Goal: Information Seeking & Learning: Find specific fact

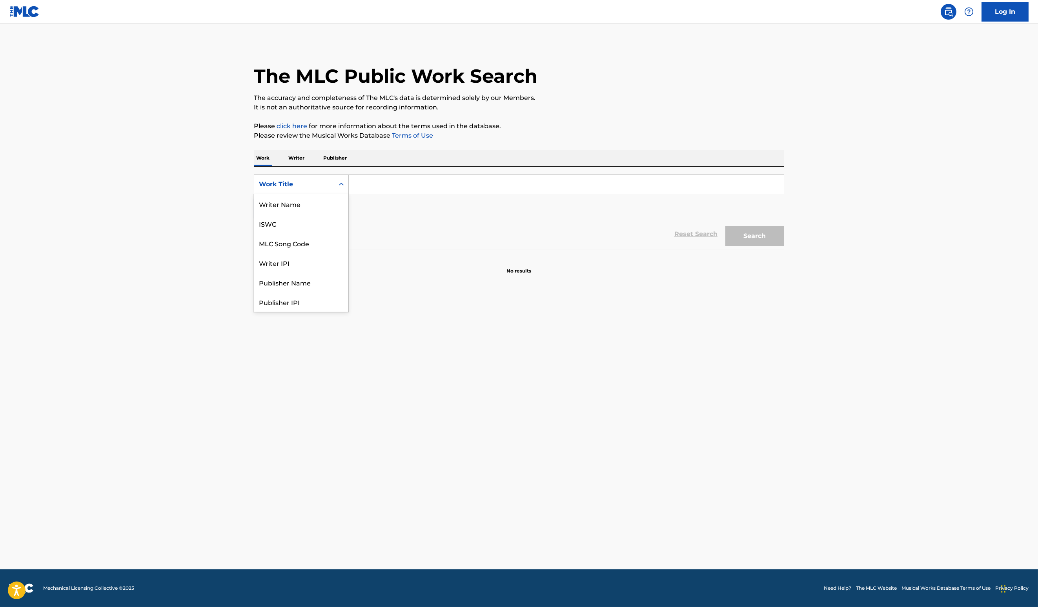
click at [339, 184] on icon "Search Form" at bounding box center [341, 184] width 5 height 3
click at [311, 203] on div "MLC Song Code" at bounding box center [301, 204] width 94 height 20
click at [422, 177] on input "Search Form" at bounding box center [566, 184] width 435 height 19
paste input "MV6011"
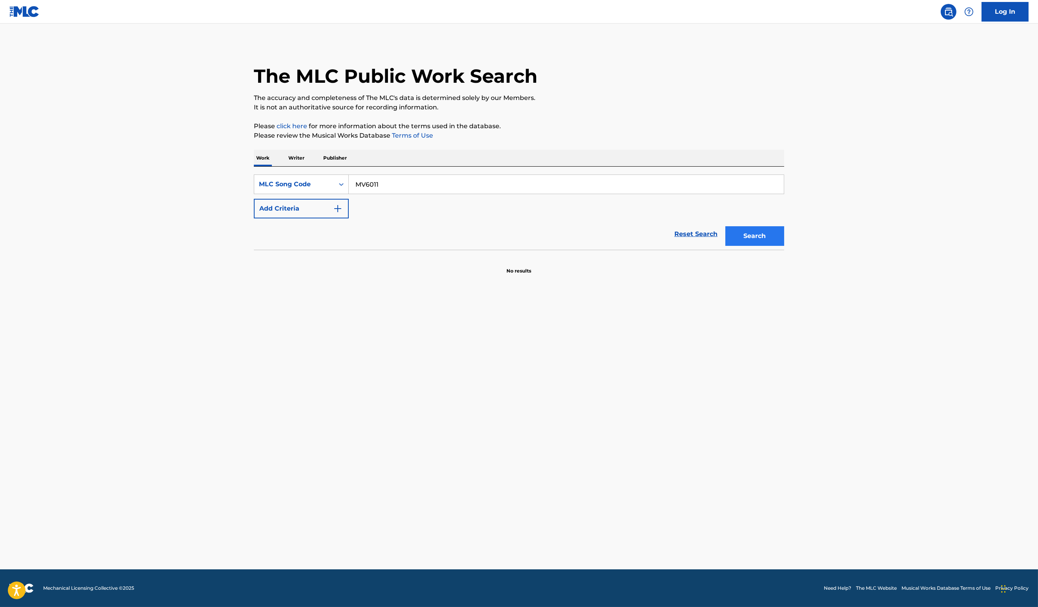
type input "MV6011"
click at [764, 236] on button "Search" at bounding box center [754, 236] width 59 height 20
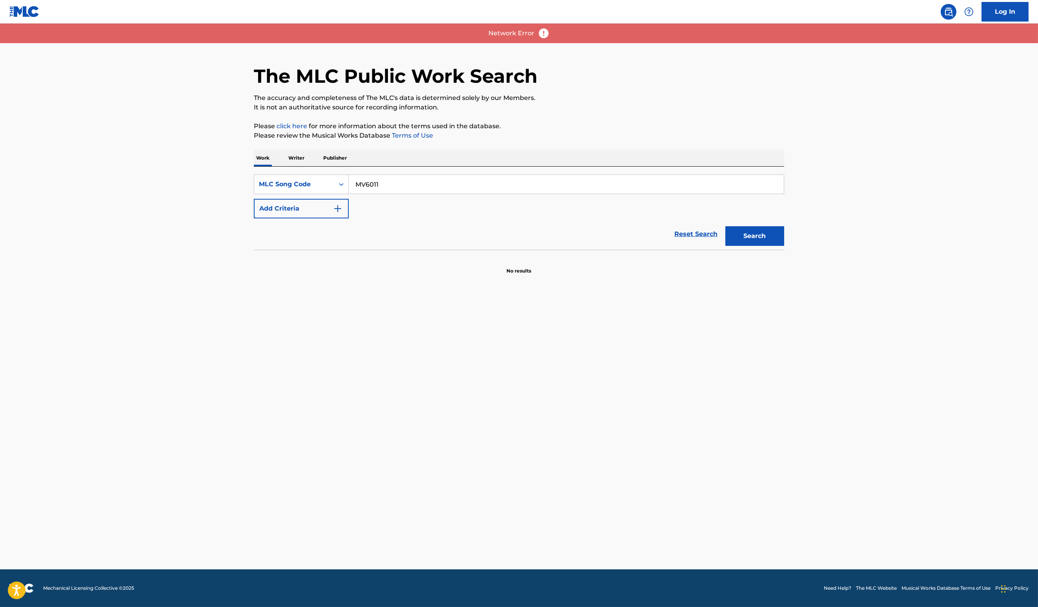
click at [506, 184] on input "MV6011" at bounding box center [566, 184] width 435 height 19
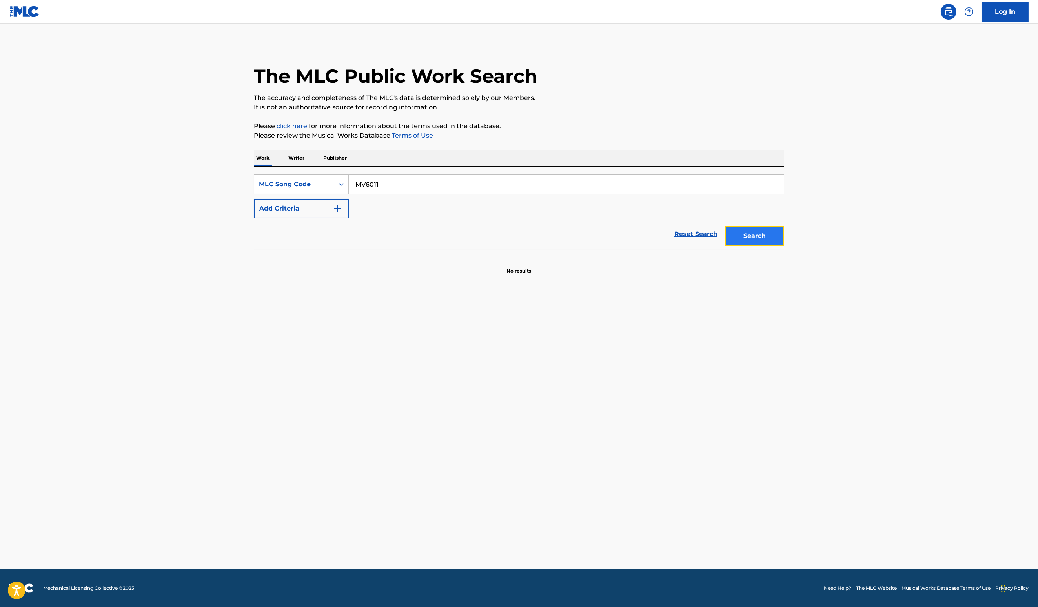
click at [764, 231] on button "Search" at bounding box center [754, 236] width 59 height 20
click at [758, 238] on button "Search" at bounding box center [754, 236] width 59 height 20
